Goal: Task Accomplishment & Management: Use online tool/utility

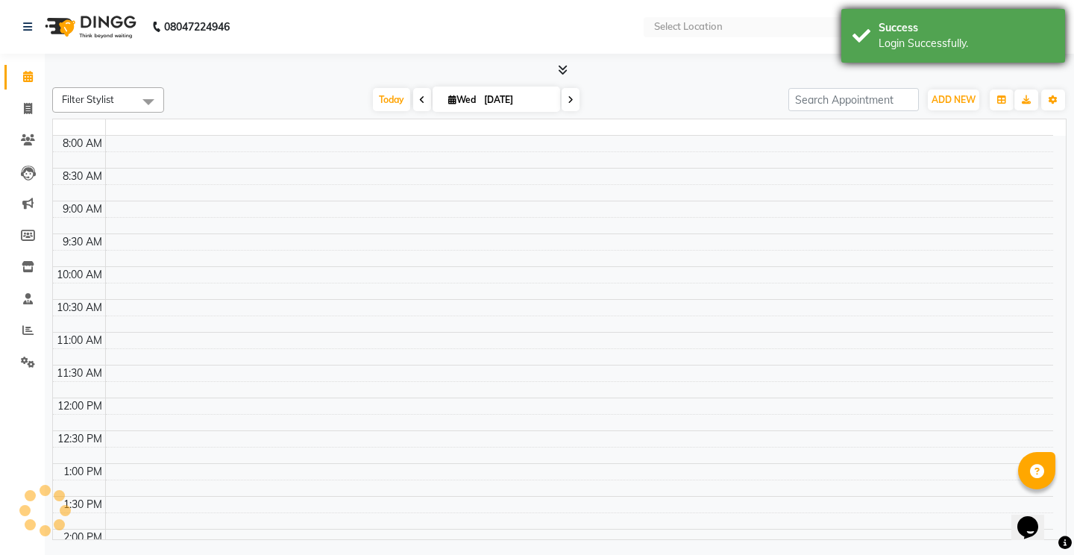
select select "en"
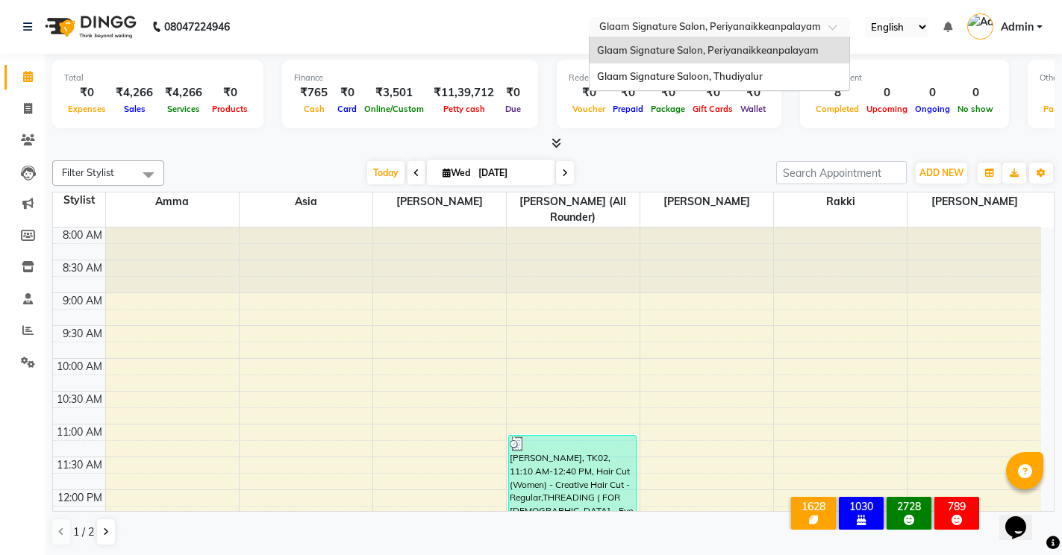
click at [766, 26] on input "text" at bounding box center [704, 28] width 216 height 15
click at [749, 77] on span "Glaam Signature Saloon, Thudiyalur" at bounding box center [680, 76] width 166 height 12
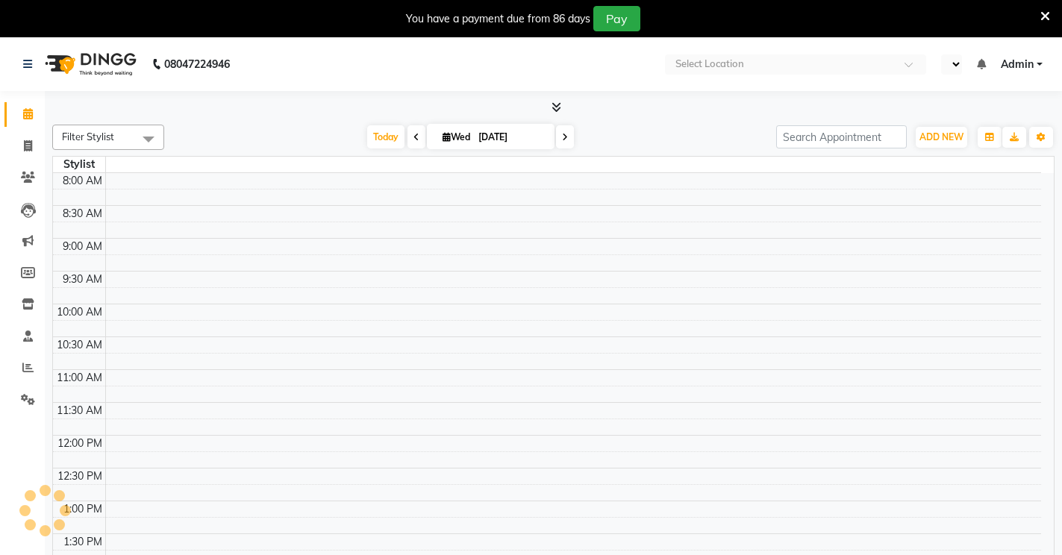
select select "en"
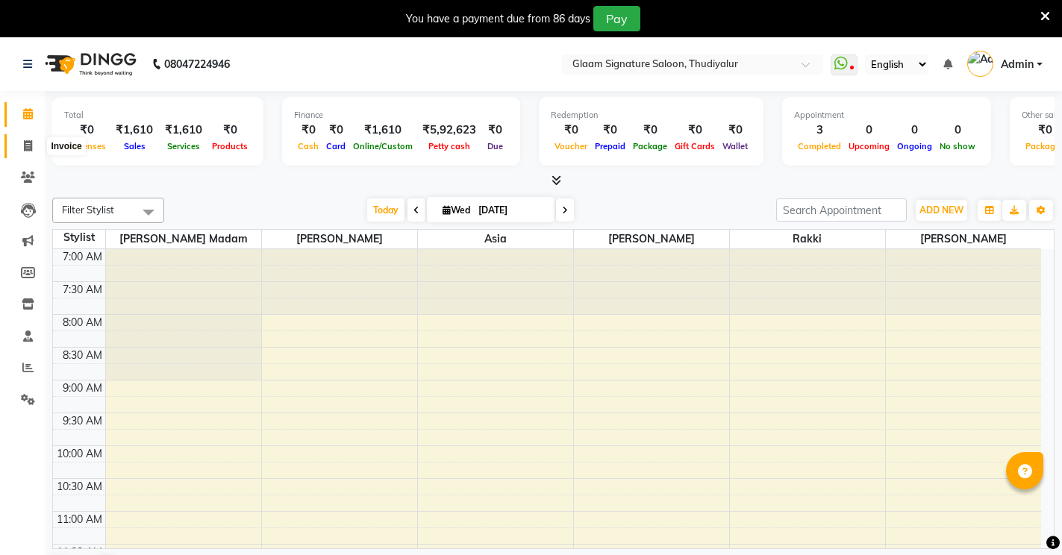
click at [25, 148] on icon at bounding box center [28, 145] width 8 height 11
select select "service"
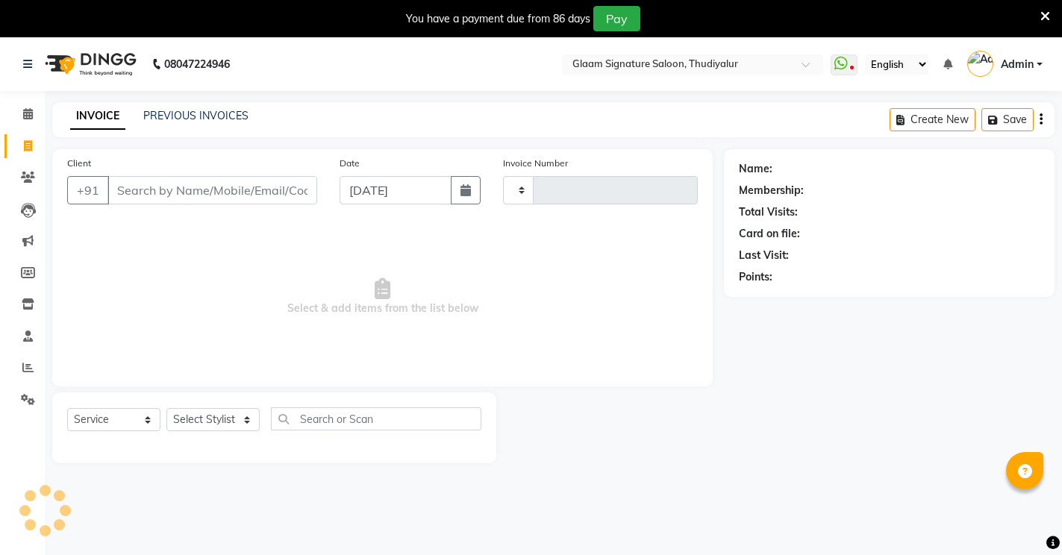
type input "0559"
select select "4439"
type input "967"
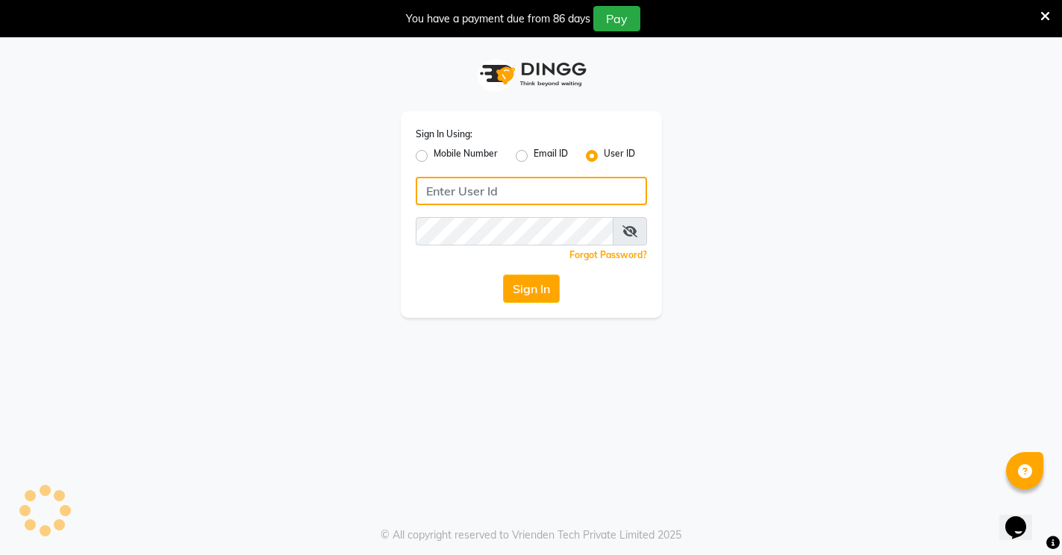
type input "glaamsalon"
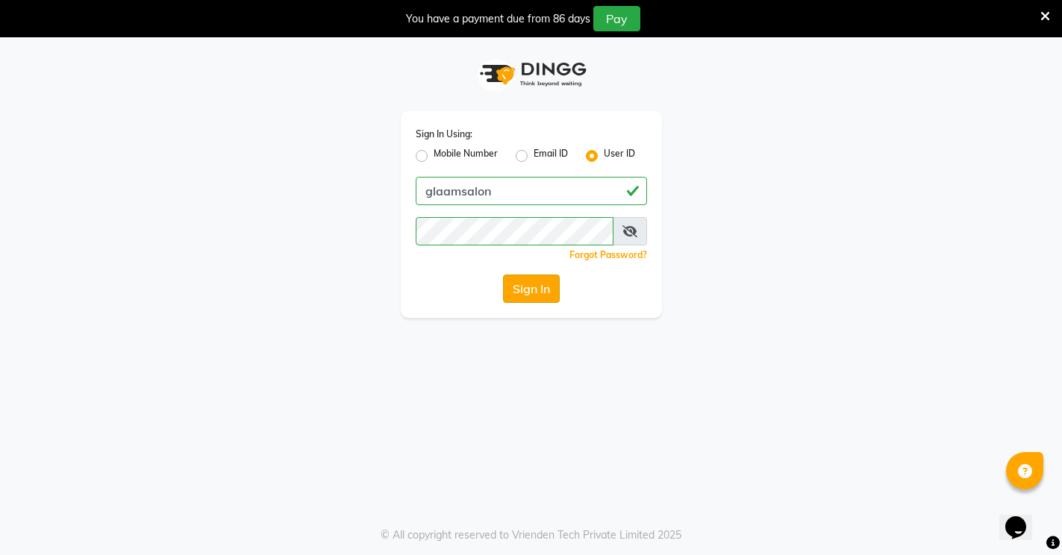
click at [534, 290] on button "Sign In" at bounding box center [531, 289] width 57 height 28
